Goal: Transaction & Acquisition: Download file/media

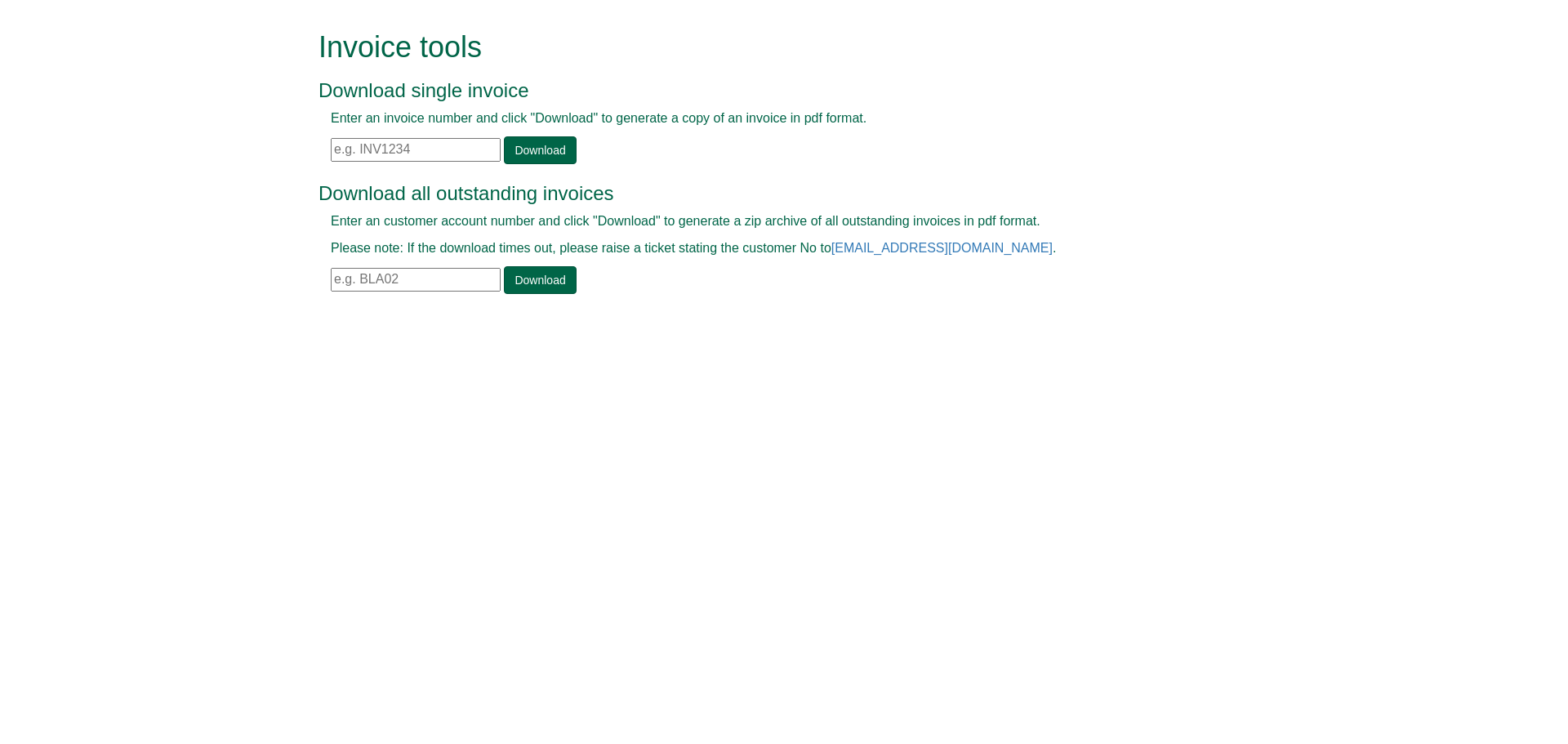
click at [438, 280] on input "text" at bounding box center [416, 280] width 170 height 24
type input "SEP101"
click at [548, 279] on link "Download" at bounding box center [540, 280] width 72 height 28
click at [466, 145] on input "text" at bounding box center [416, 150] width 170 height 24
paste input "INV1385330"
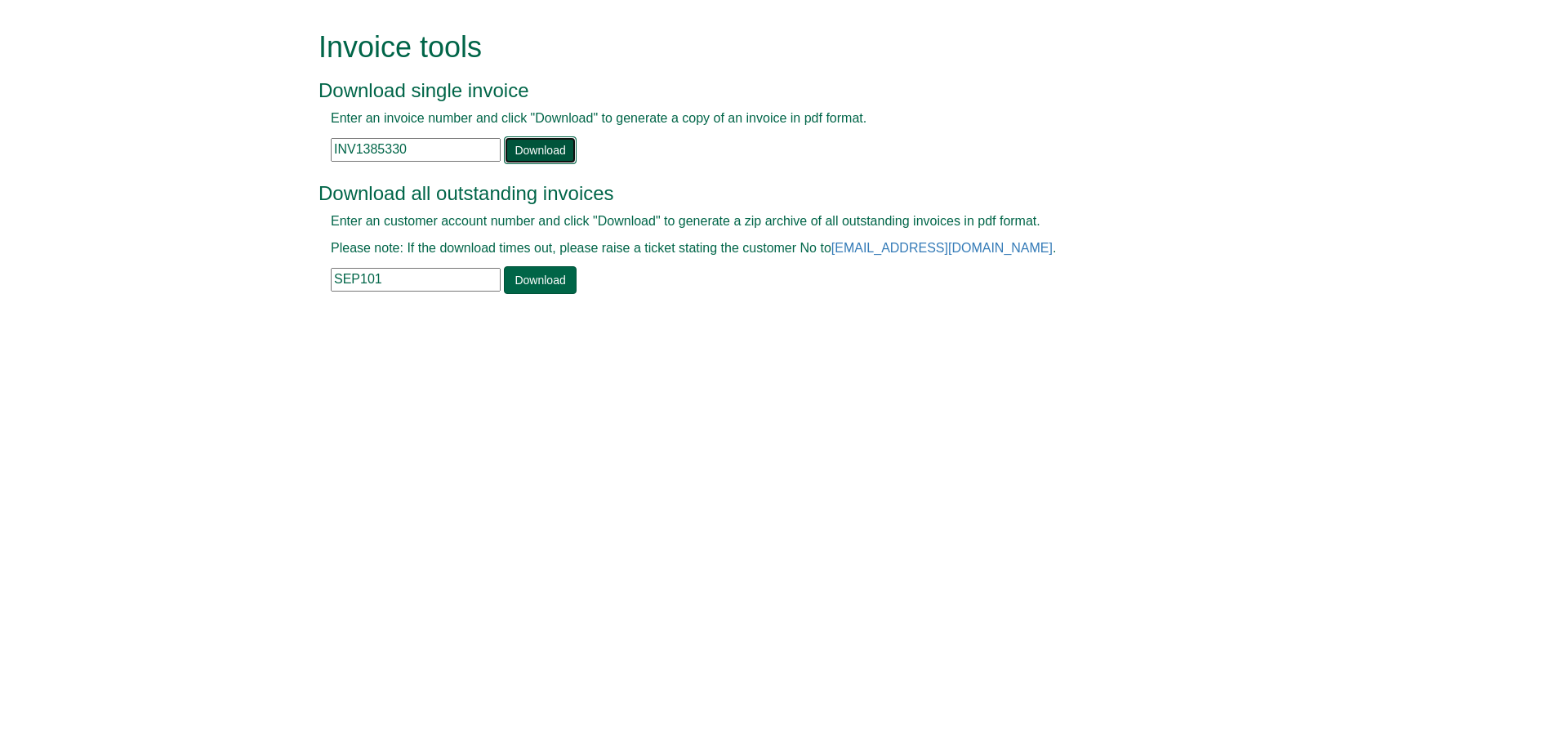
click at [528, 161] on link "Download" at bounding box center [540, 150] width 72 height 28
drag, startPoint x: 342, startPoint y: 154, endPoint x: 190, endPoint y: 181, distance: 154.4
click at [218, 181] on form "Invoice tools Download single invoice Enter an invoice number and click "Downlo…" at bounding box center [784, 164] width 1568 height 329
paste input "9249"
click at [548, 138] on link "Download" at bounding box center [540, 150] width 72 height 28
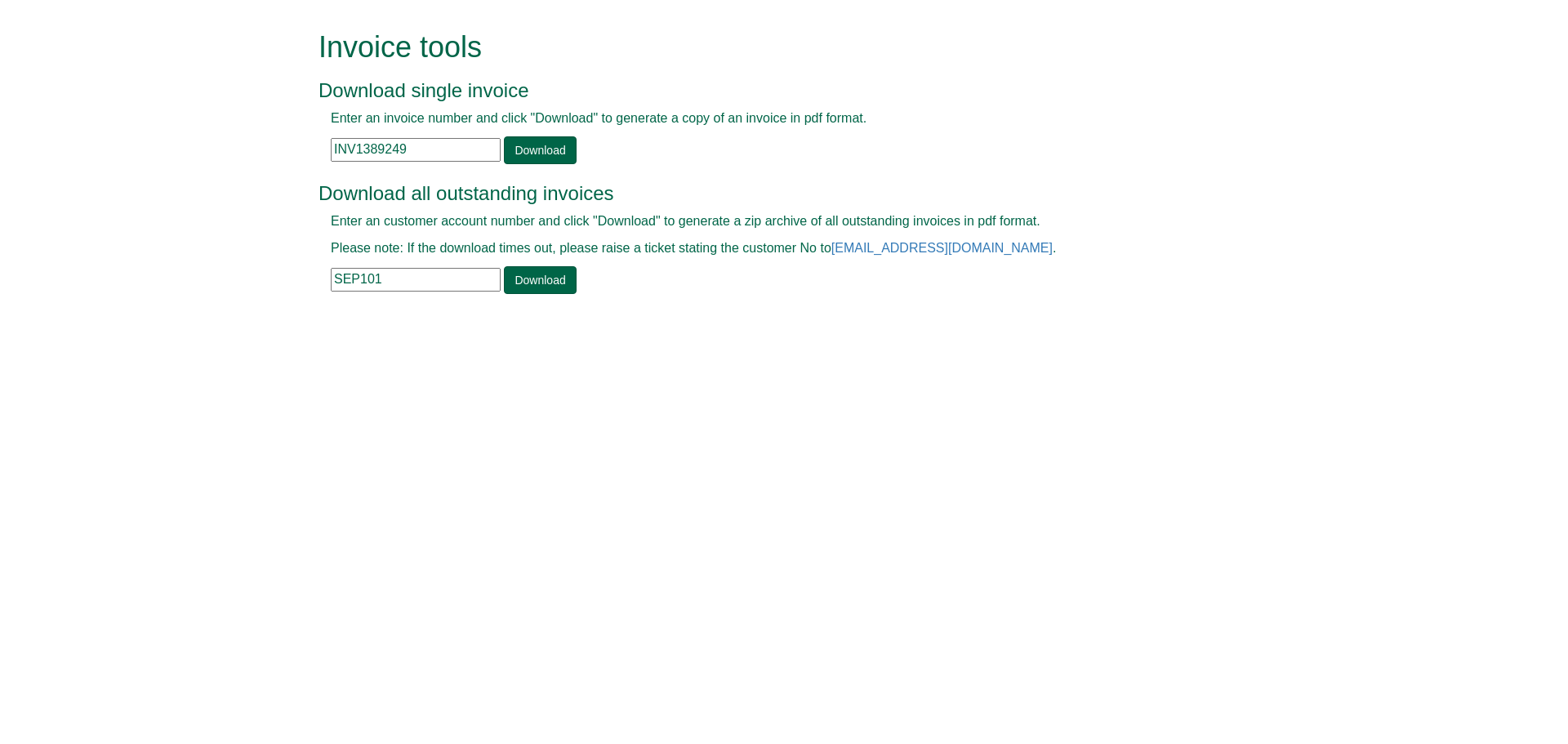
drag, startPoint x: 400, startPoint y: 149, endPoint x: 250, endPoint y: 172, distance: 151.8
click at [277, 172] on form "Invoice tools Download single invoice Enter an invoice number and click "Downlo…" at bounding box center [784, 164] width 1568 height 329
paste input "93818"
type input "INV1393818"
click at [535, 151] on link "Download" at bounding box center [540, 150] width 72 height 28
